Goal: Communication & Community: Answer question/provide support

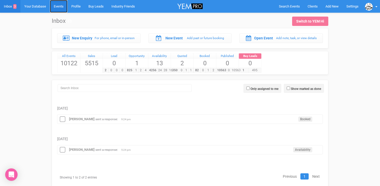
click at [61, 8] on link "Events" at bounding box center [59, 6] width 18 height 13
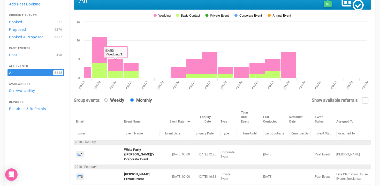
scroll to position [33, 0]
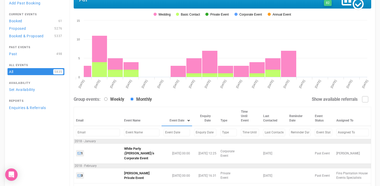
click at [164, 131] on input "text" at bounding box center [177, 133] width 26 height 8
type input "3"
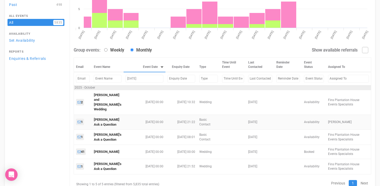
scroll to position [84, 0]
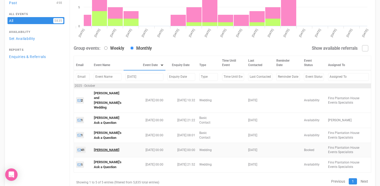
type input "Oct 3, 2025"
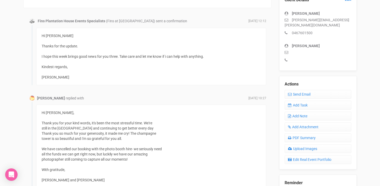
scroll to position [147, 0]
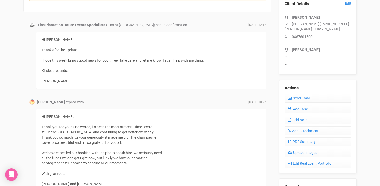
click at [198, 41] on div "Hi [PERSON_NAME] Thanks for the update. I hope this week brings good news for y…" at bounding box center [151, 60] width 219 height 47
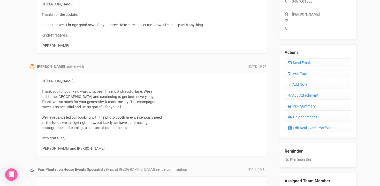
scroll to position [183, 0]
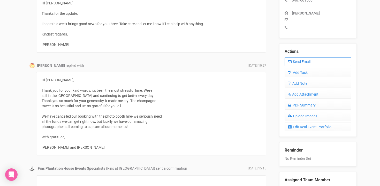
click at [300, 57] on link "Send Email" at bounding box center [318, 61] width 67 height 9
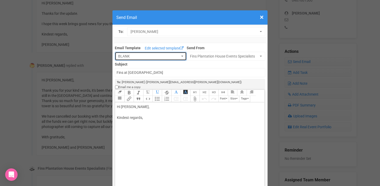
click at [183, 56] on span "button" at bounding box center [182, 56] width 2 height 1
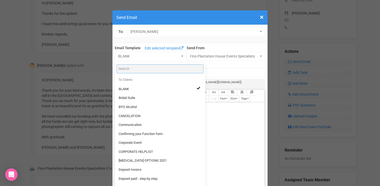
click at [159, 70] on input "Search" at bounding box center [160, 68] width 87 height 9
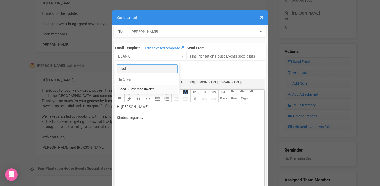
type input "food"
click at [149, 88] on span "Food & Beverage Invoice" at bounding box center [137, 89] width 36 height 5
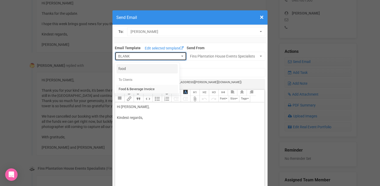
select select "327134"
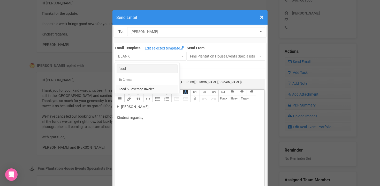
type input "Fins Plantation House: Food & Beverage Invoice"
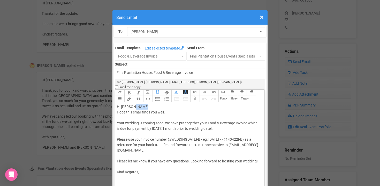
drag, startPoint x: 133, startPoint y: 101, endPoint x: 143, endPoint y: 101, distance: 10.3
click at [143, 104] on div "Hi [PERSON_NAME], Hope this email finds you well, Your wedding is coming soon, …" at bounding box center [189, 139] width 144 height 71
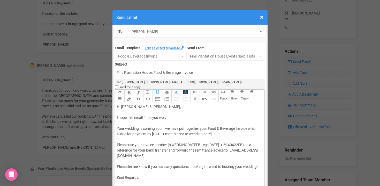
click at [170, 112] on div "Hi [PERSON_NAME] & [PERSON_NAME], I hope this email finds you well, Your weddin…" at bounding box center [189, 142] width 144 height 76
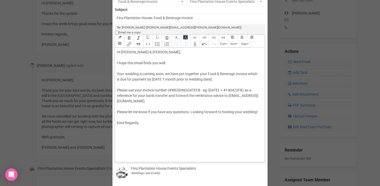
scroll to position [64, 0]
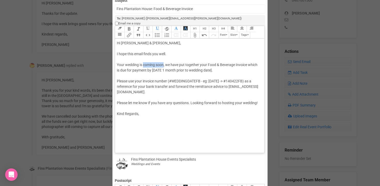
drag, startPoint x: 143, startPoint y: 60, endPoint x: 164, endPoint y: 58, distance: 21.3
click at [164, 58] on div "Hi [PERSON_NAME] & [PERSON_NAME], I hope this email finds you well. Your weddin…" at bounding box center [189, 78] width 144 height 76
click at [120, 60] on div "Hi [PERSON_NAME] & [PERSON_NAME], I hope this email finds you well. Your weddin…" at bounding box center [189, 78] width 144 height 76
click at [138, 66] on div "Hi [PERSON_NAME] & [PERSON_NAME], I hope this email finds you well. As your wed…" at bounding box center [189, 78] width 144 height 76
drag, startPoint x: 138, startPoint y: 65, endPoint x: 223, endPoint y: 64, distance: 84.4
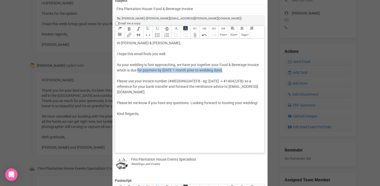
click at [223, 64] on div "Hi [PERSON_NAME] & [PERSON_NAME], I hope this email finds you well. As your wed…" at bounding box center [189, 78] width 144 height 76
click at [138, 66] on div "Hi [PERSON_NAME] & [PERSON_NAME], I hope this email finds you well. As your wed…" at bounding box center [189, 78] width 144 height 76
drag, startPoint x: 117, startPoint y: 65, endPoint x: 227, endPoint y: 67, distance: 110.0
click at [227, 67] on div "Hi [PERSON_NAME] & [PERSON_NAME], I hope this email finds you well. As your wed…" at bounding box center [189, 78] width 144 height 76
click at [240, 64] on div "Hi [PERSON_NAME] & [PERSON_NAME], I hope this email finds you well. As your wed…" at bounding box center [189, 78] width 144 height 76
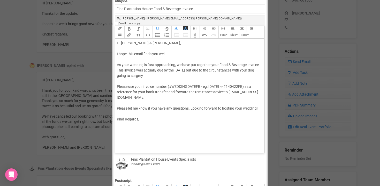
click at [130, 71] on div "Hi [PERSON_NAME] & [PERSON_NAME], I hope this email finds you well. As your wed…" at bounding box center [189, 81] width 144 height 82
click at [130, 70] on div "Hi [PERSON_NAME] & [PERSON_NAME], I hope this email finds you well. As your wed…" at bounding box center [189, 81] width 144 height 82
click at [131, 71] on div "Hi [PERSON_NAME] & [PERSON_NAME], I hope this email finds you well. As your wed…" at bounding box center [189, 81] width 144 height 82
click at [157, 71] on div "Hi [PERSON_NAME] & [PERSON_NAME], I hope this email finds you well. As your wed…" at bounding box center [189, 81] width 144 height 82
click at [179, 70] on div "Hi [PERSON_NAME] & [PERSON_NAME], I hope this email finds you well. As your wed…" at bounding box center [189, 81] width 144 height 82
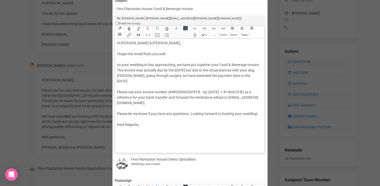
click at [252, 71] on div "Hi [PERSON_NAME] & [PERSON_NAME], I hope this email finds you well. As your wed…" at bounding box center [189, 83] width 144 height 87
click at [138, 76] on div "Hi [PERSON_NAME] & [PERSON_NAME], I hope this email finds you well. As your wed…" at bounding box center [189, 83] width 144 height 87
drag, startPoint x: 170, startPoint y: 87, endPoint x: 253, endPoint y: 88, distance: 83.1
click at [253, 88] on div "Hi [PERSON_NAME] & [PERSON_NAME], I hope this email finds you well. As your wed…" at bounding box center [189, 83] width 144 height 87
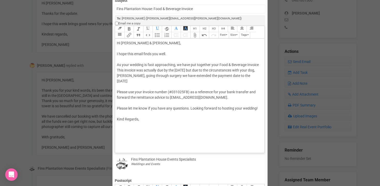
click at [192, 102] on div "Hi [PERSON_NAME] & [PERSON_NAME], I hope this email finds you well. As your wed…" at bounding box center [189, 81] width 144 height 82
drag, startPoint x: 194, startPoint y: 109, endPoint x: 180, endPoint y: 109, distance: 13.2
click at [180, 109] on div "Hi [PERSON_NAME] & [PERSON_NAME], I hope this email finds you well. As your wed…" at bounding box center [189, 83] width 144 height 87
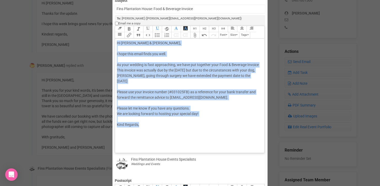
drag, startPoint x: 117, startPoint y: 38, endPoint x: 142, endPoint y: 120, distance: 85.4
click at [142, 120] on trix-editor "Hi [PERSON_NAME] & [PERSON_NAME], I hope this email finds you well. As your wed…" at bounding box center [189, 95] width 149 height 112
copy div "Hi [PERSON_NAME] & [PERSON_NAME], I hope this email finds you well. As your wed…"
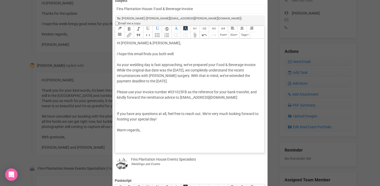
click at [188, 59] on div "Hi [PERSON_NAME] & [PERSON_NAME], I hope this email finds you both well. As you…" at bounding box center [189, 86] width 144 height 92
click at [128, 65] on div "Hi [PERSON_NAME] & [PERSON_NAME], I hope this email finds you both well. As you…" at bounding box center [189, 86] width 144 height 92
click at [181, 65] on div "Hi [PERSON_NAME] & [PERSON_NAME], I hope this email finds you both well. As you…" at bounding box center [189, 86] width 144 height 92
click at [136, 70] on div "Hi [PERSON_NAME] & [PERSON_NAME], I hope this email finds you both well. As you…" at bounding box center [189, 86] width 144 height 92
click at [217, 71] on div "Hi [PERSON_NAME] & [PERSON_NAME], I hope this email finds you both well. As you…" at bounding box center [189, 86] width 144 height 92
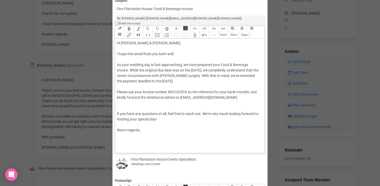
click at [254, 71] on div "Hi [PERSON_NAME] & [PERSON_NAME], I hope this email finds you both well. As you…" at bounding box center [189, 86] width 144 height 92
click at [251, 87] on div "Hi [PERSON_NAME] & [PERSON_NAME], I hope this email finds you both well. As you…" at bounding box center [189, 86] width 144 height 92
drag, startPoint x: 126, startPoint y: 91, endPoint x: 116, endPoint y: 92, distance: 9.8
click at [116, 92] on trix-editor "Hi [PERSON_NAME] & [PERSON_NAME], I hope this email finds you both well. As you…" at bounding box center [189, 95] width 149 height 112
click at [124, 104] on div "Hi [PERSON_NAME] & [PERSON_NAME], I hope this email finds you both well. As you…" at bounding box center [189, 86] width 144 height 92
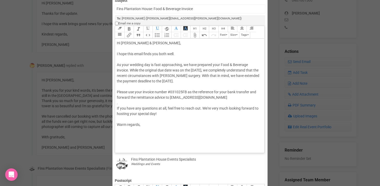
click at [124, 104] on div "Hi [PERSON_NAME] & [PERSON_NAME], I hope this email finds you both well. As you…" at bounding box center [189, 83] width 144 height 87
click at [204, 103] on div "Hi [PERSON_NAME] & [PERSON_NAME], I hope this email finds you both well. As you…" at bounding box center [189, 83] width 144 height 87
drag, startPoint x: 129, startPoint y: 109, endPoint x: 146, endPoint y: 109, distance: 17.3
click at [146, 109] on div "Hi [PERSON_NAME] & [PERSON_NAME], I hope this email finds you both well. As you…" at bounding box center [189, 83] width 144 height 87
drag, startPoint x: 129, startPoint y: 120, endPoint x: 115, endPoint y: 120, distance: 14.2
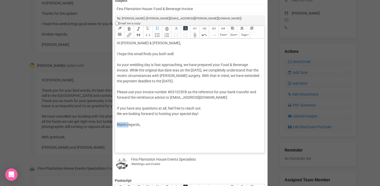
click at [115, 120] on div "Email Template Edit selected template Food & Beverage Invoice food To Clients B…" at bounding box center [190, 151] width 153 height 344
click at [120, 126] on trix-editor "Hi [PERSON_NAME] & [PERSON_NAME], I hope this email finds you both well. As you…" at bounding box center [189, 95] width 149 height 112
drag, startPoint x: 136, startPoint y: 71, endPoint x: 143, endPoint y: 71, distance: 7.0
click at [143, 71] on div "Hi [PERSON_NAME] & [PERSON_NAME], I hope this email finds you both well. As you…" at bounding box center [189, 91] width 144 height 103
click at [210, 71] on div "Hi [PERSON_NAME] & [PERSON_NAME], I hope this email finds you both well. As you…" at bounding box center [189, 91] width 144 height 103
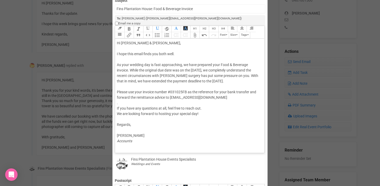
drag, startPoint x: 117, startPoint y: 60, endPoint x: 257, endPoint y: 77, distance: 141.3
click at [257, 77] on div "Hi [PERSON_NAME] & [PERSON_NAME], I hope this email finds you both well. As you…" at bounding box center [189, 91] width 144 height 103
copy div "As your wedding day is fast approaching, we have prepared your Food & Beverage …"
drag, startPoint x: 168, startPoint y: 71, endPoint x: 188, endPoint y: 71, distance: 20.2
click at [188, 71] on div "Hi [PERSON_NAME] & [PERSON_NAME], I hope this email finds you both well. As you…" at bounding box center [189, 91] width 144 height 103
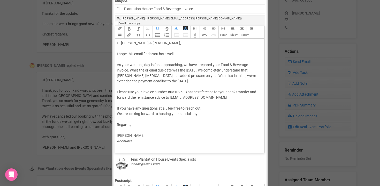
click at [179, 71] on div "Hi [PERSON_NAME] & [PERSON_NAME], I hope this email finds you both well. As you…" at bounding box center [189, 91] width 144 height 103
click at [250, 71] on div "Hi [PERSON_NAME] & [PERSON_NAME], I hope this email finds you both well. As you…" at bounding box center [189, 91] width 144 height 103
type trix-editor "<div>Hi [PERSON_NAME] &amp; [PERSON_NAME],<br><br>I hope this email finds you b…"
click at [156, 76] on div "Hi [PERSON_NAME] & [PERSON_NAME], I hope this email finds you both well. As you…" at bounding box center [189, 91] width 144 height 103
drag, startPoint x: 131, startPoint y: 65, endPoint x: 217, endPoint y: 64, distance: 85.9
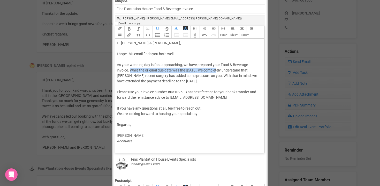
click at [217, 64] on div "Hi [PERSON_NAME] & [PERSON_NAME], I hope this email finds you both well. As you…" at bounding box center [189, 91] width 144 height 103
click at [123, 81] on div "Hi [PERSON_NAME] & [PERSON_NAME], I hope this email finds you both well. As you…" at bounding box center [189, 91] width 144 height 103
click at [196, 32] on button "Attach Files" at bounding box center [194, 35] width 9 height 6
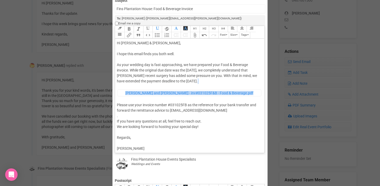
click at [134, 91] on figcaption "[PERSON_NAME] and [PERSON_NAME] - inv#031025F&B - Food & Beverage.pdf" at bounding box center [189, 93] width 136 height 4
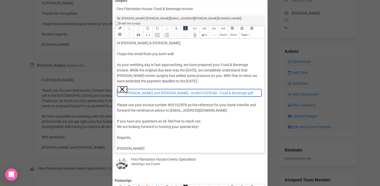
click at [121, 86] on button "Remove" at bounding box center [122, 89] width 9 height 6
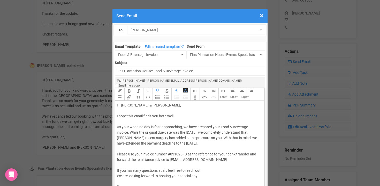
scroll to position [0, 0]
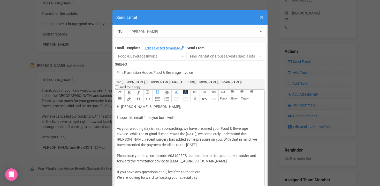
click at [262, 19] on span "×" at bounding box center [262, 17] width 4 height 9
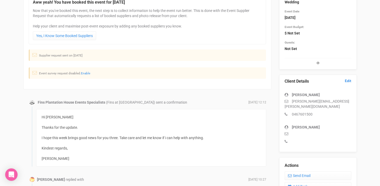
scroll to position [75, 0]
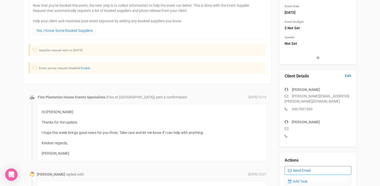
click at [301, 166] on link "Send Email" at bounding box center [318, 170] width 67 height 9
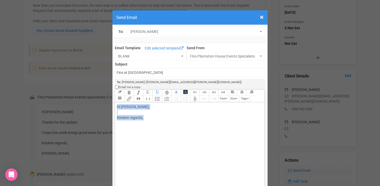
drag, startPoint x: 117, startPoint y: 102, endPoint x: 149, endPoint y: 115, distance: 34.9
click at [149, 115] on div "Hi [PERSON_NAME], Kindest regards," at bounding box center [189, 117] width 144 height 27
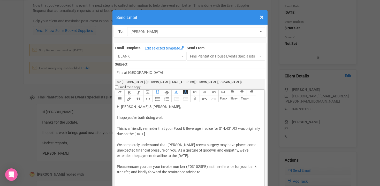
click at [134, 112] on div "Hi [PERSON_NAME] & [PERSON_NAME], I hope you're both doing well. This is a frie…" at bounding box center [189, 142] width 144 height 76
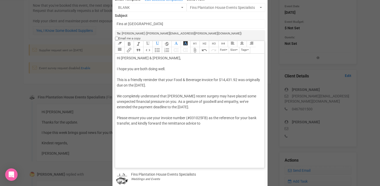
scroll to position [54, 0]
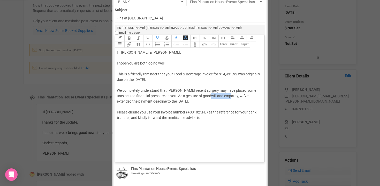
drag, startPoint x: 218, startPoint y: 91, endPoint x: 239, endPoint y: 90, distance: 21.0
click at [239, 90] on div "Hi [PERSON_NAME] & [PERSON_NAME], I hope you are both doing well. This is a fri…" at bounding box center [189, 88] width 144 height 76
click at [226, 91] on div "Hi [PERSON_NAME] & [PERSON_NAME], I hope you are both doing well. This is a fri…" at bounding box center [189, 88] width 144 height 76
click at [131, 114] on div "Hi [PERSON_NAME] & [PERSON_NAME], I hope you are both doing well. This is a fri…" at bounding box center [189, 88] width 144 height 76
click at [147, 112] on div "Hi [PERSON_NAME] & [PERSON_NAME], I hope you are both doing well. This is a fri…" at bounding box center [189, 88] width 144 height 76
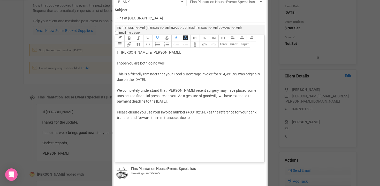
click at [199, 113] on div "Hi [PERSON_NAME] & [PERSON_NAME], I hope you are both doing well. This is a fri…" at bounding box center [189, 88] width 144 height 76
paste trix-editor "<div>Hi [PERSON_NAME] &amp; [PERSON_NAME],<br><br>I hope you are both doing wel…"
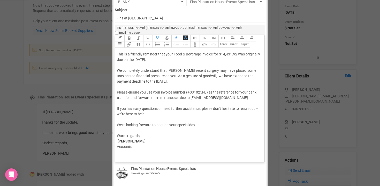
scroll to position [28, 0]
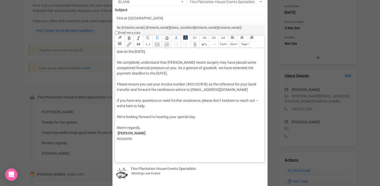
click at [123, 114] on div "We’re looking forward to hosting your special day." at bounding box center [189, 119] width 144 height 11
click at [117, 128] on div "Warm regards, [PERSON_NAME] Accounts" at bounding box center [189, 136] width 144 height 22
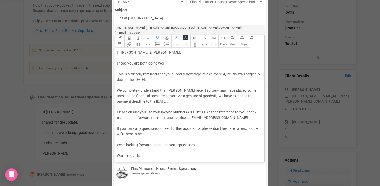
scroll to position [12, 0]
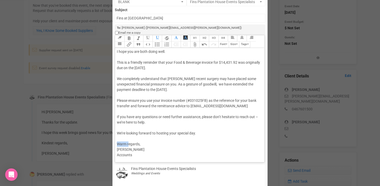
drag, startPoint x: 129, startPoint y: 138, endPoint x: 116, endPoint y: 138, distance: 12.9
click at [116, 138] on trix-editor "Hi [PERSON_NAME] & [PERSON_NAME], I hope you are both doing well. This is a fri…" at bounding box center [189, 104] width 149 height 112
click at [138, 138] on div "Hi [PERSON_NAME] & [PERSON_NAME], I hope you are both doing well. This is a fri…" at bounding box center [189, 98] width 144 height 120
click at [123, 128] on div "Hi [PERSON_NAME] & [PERSON_NAME], I hope you are both doing well. This is a fri…" at bounding box center [189, 100] width 144 height 125
click at [260, 112] on div "Hi [PERSON_NAME] & [PERSON_NAME], I hope you are both doing well. This is a fri…" at bounding box center [189, 100] width 144 height 125
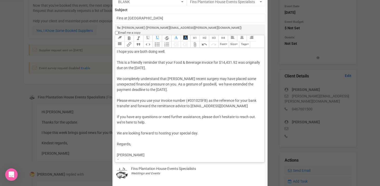
click at [119, 118] on div "Hi [PERSON_NAME] & [PERSON_NAME], I hope you are both doing well. This is a fri…" at bounding box center [189, 100] width 144 height 125
click at [158, 120] on div "Hi [PERSON_NAME] & [PERSON_NAME], I hope you are both doing well. This is a fri…" at bounding box center [189, 100] width 144 height 125
type trix-editor "<div>Hi [PERSON_NAME] &amp; [PERSON_NAME],<br><br>I hope you are both doing wel…"
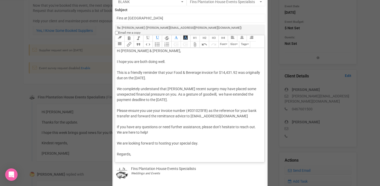
scroll to position [0, 0]
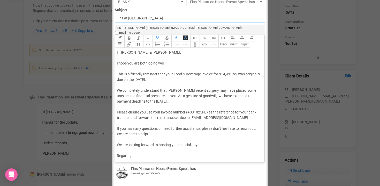
click at [117, 19] on input "Fins at [GEOGRAPHIC_DATA]" at bounding box center [190, 18] width 150 height 9
click at [166, 19] on input "Accounts - Fins at [GEOGRAPHIC_DATA]" at bounding box center [190, 18] width 150 height 9
type input "Accounts - Fins at [GEOGRAPHIC_DATA] - Food & Beverage Invoice"
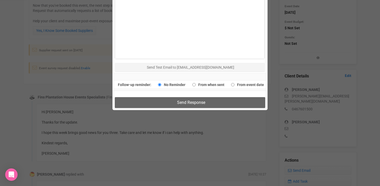
scroll to position [314, 0]
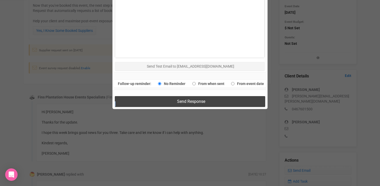
click at [182, 99] on span "Send Response" at bounding box center [191, 101] width 28 height 5
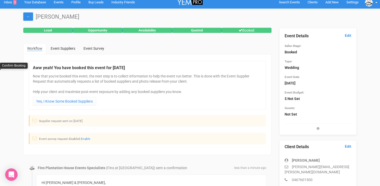
scroll to position [0, 0]
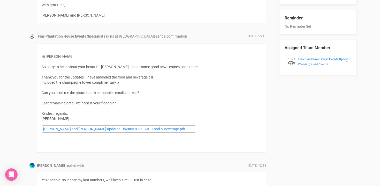
scroll to position [316, 0]
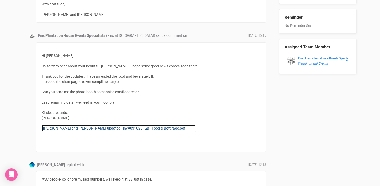
click at [108, 130] on link "[PERSON_NAME] and [PERSON_NAME] updated - inv#031025F&B - Food & Beverage.pdf" at bounding box center [119, 127] width 154 height 7
